Goal: Find specific page/section: Find specific page/section

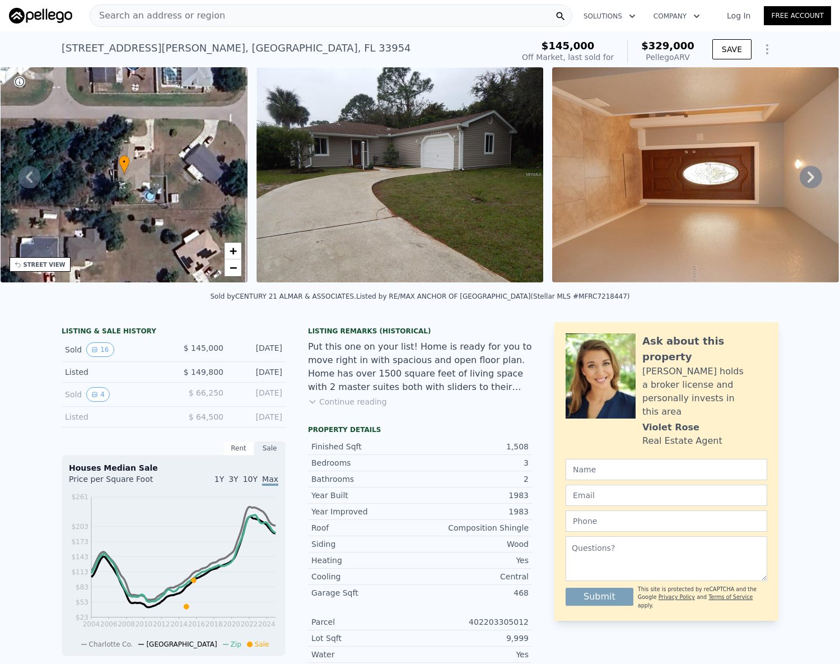
click at [152, 16] on span "Search an address or region" at bounding box center [157, 15] width 135 height 13
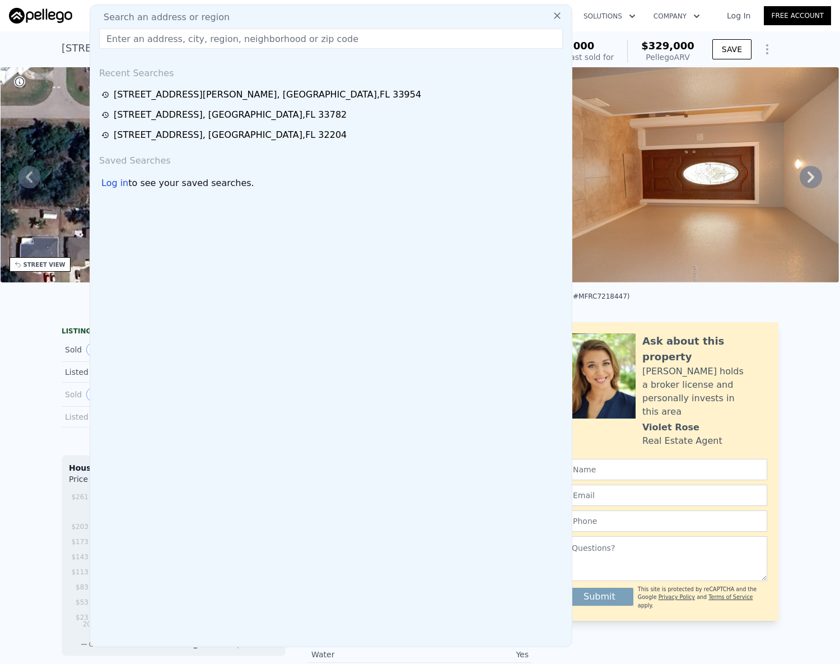
click at [134, 33] on input "text" at bounding box center [331, 39] width 464 height 20
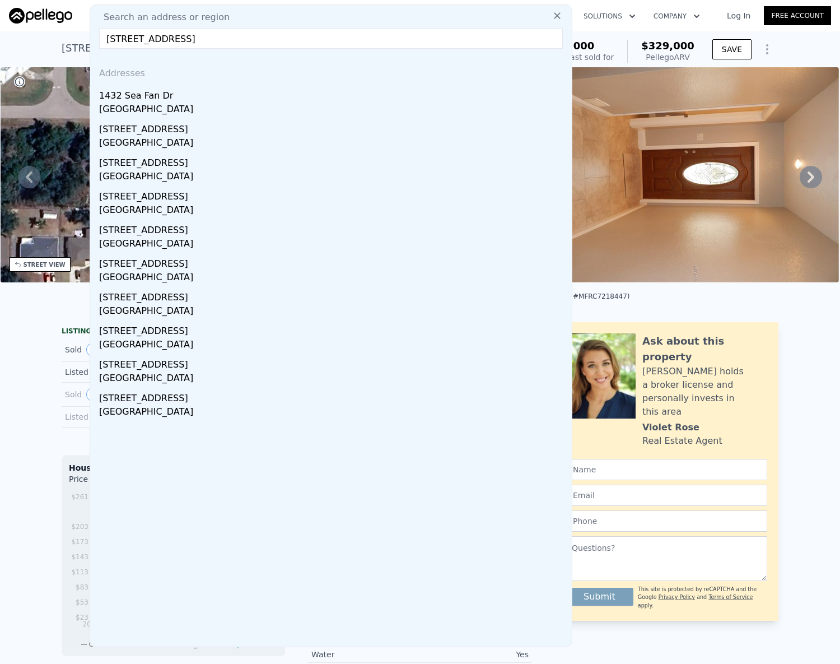
type input "[STREET_ADDRESS]"
click at [362, 45] on input "[STREET_ADDRESS]" at bounding box center [331, 39] width 464 height 20
drag, startPoint x: 362, startPoint y: 44, endPoint x: 294, endPoint y: 35, distance: 68.9
click at [294, 35] on input "[STREET_ADDRESS]" at bounding box center [331, 39] width 464 height 20
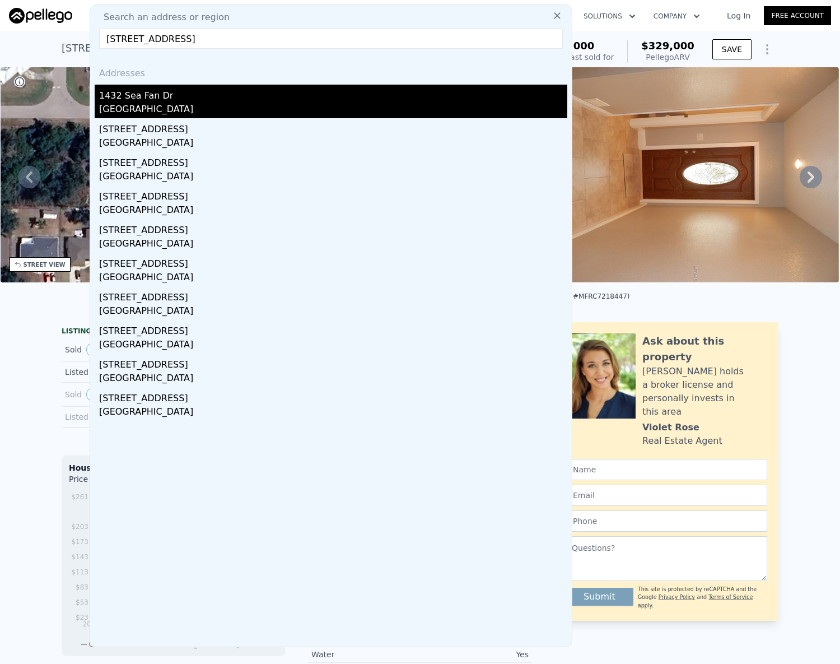
click at [101, 101] on div "1432 Sea Fan Dr" at bounding box center [333, 94] width 468 height 18
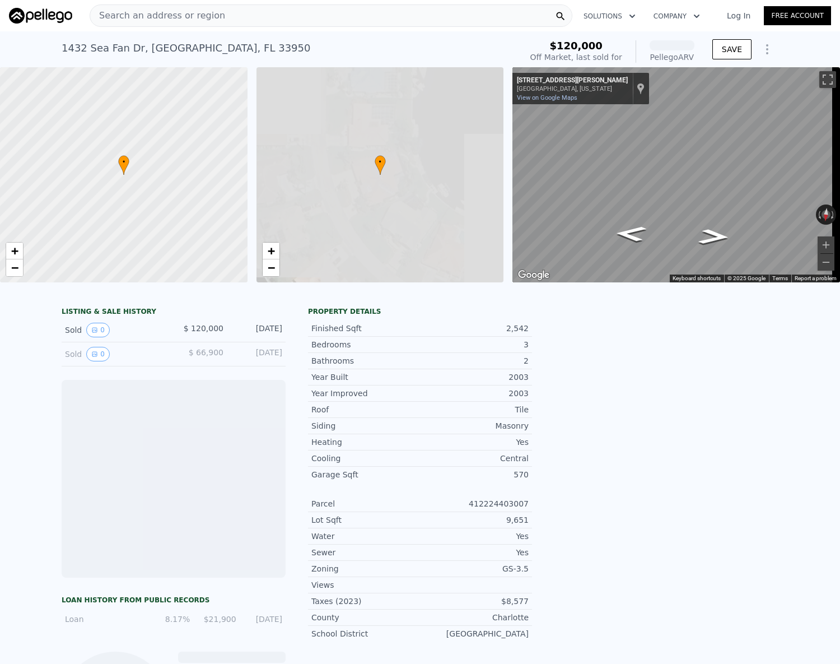
scroll to position [0, 4]
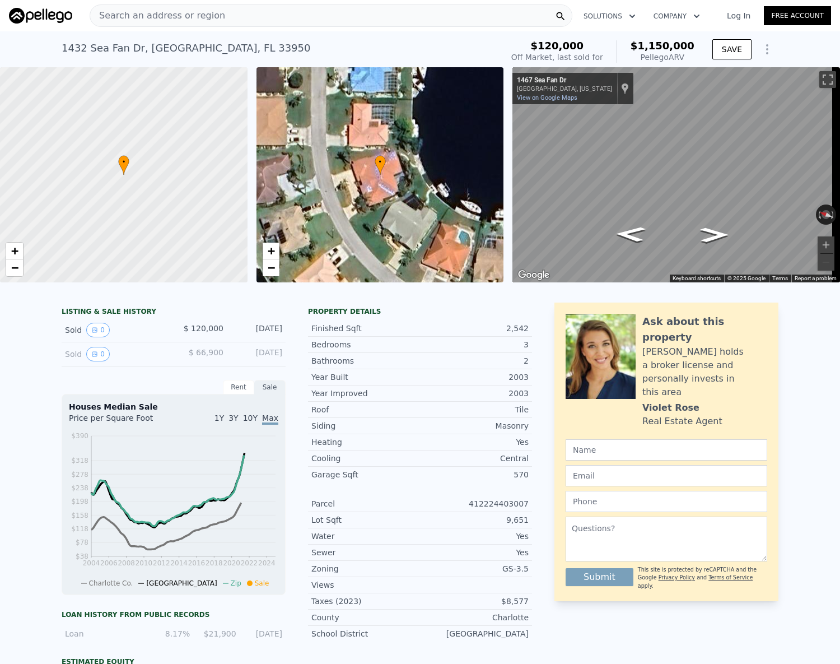
click at [136, 18] on span "Search an address or region" at bounding box center [157, 15] width 135 height 13
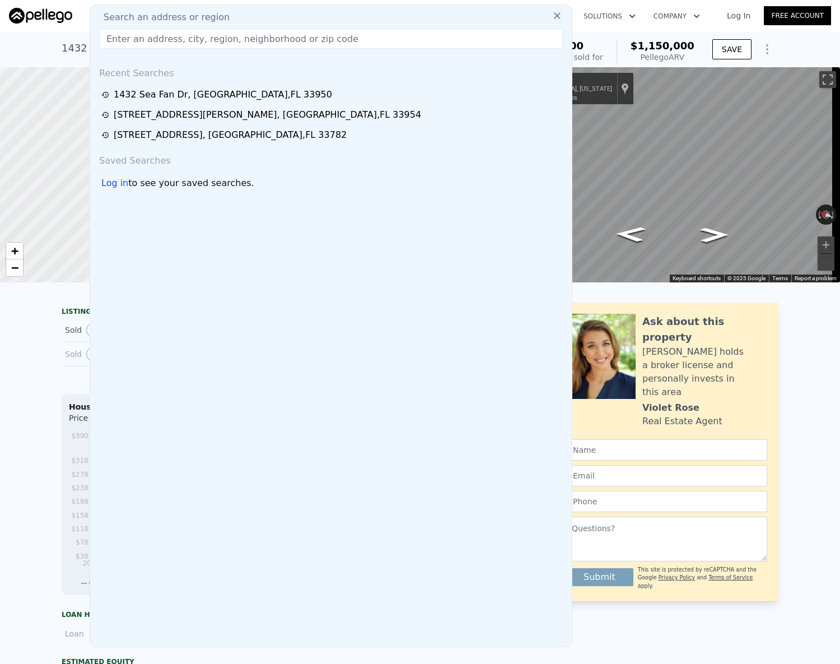
click at [152, 40] on input "text" at bounding box center [331, 39] width 464 height 20
paste input "[STREET_ADDRESS]"
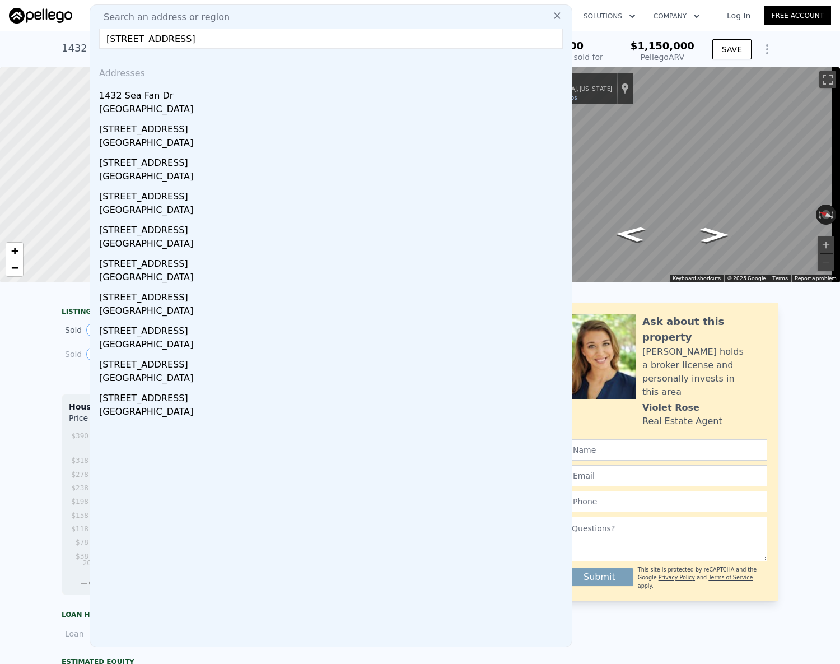
type input "[STREET_ADDRESS]"
